Goal: Register for event/course

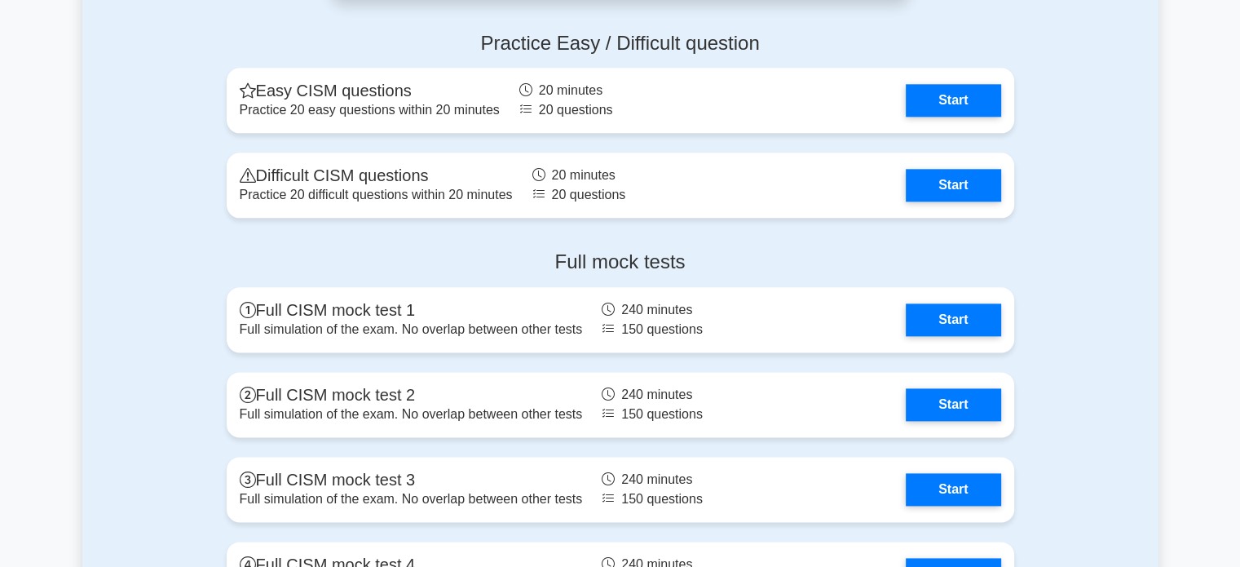
scroll to position [2002, 0]
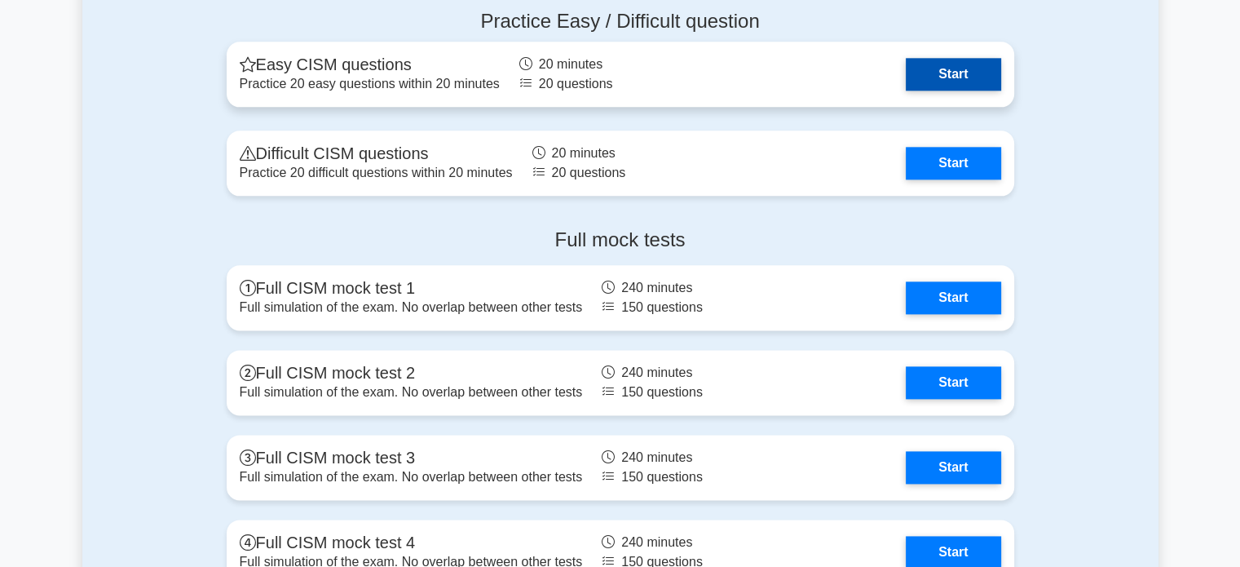
click at [962, 80] on link "Start" at bounding box center [953, 74] width 95 height 33
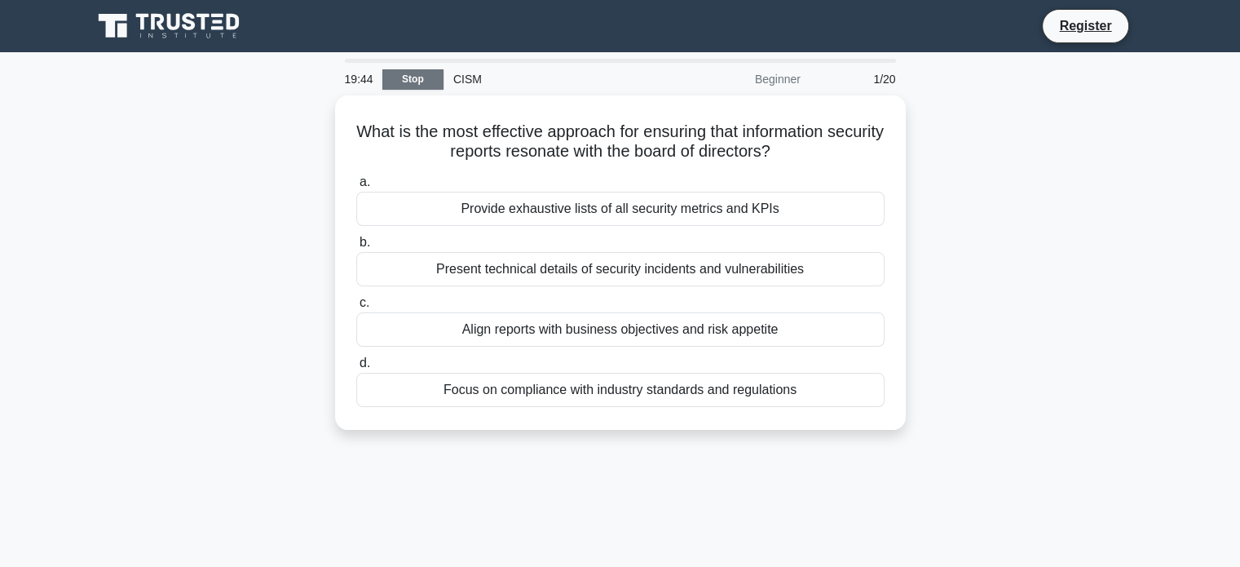
click at [426, 80] on link "Stop" at bounding box center [412, 79] width 61 height 20
